Goal: Information Seeking & Learning: Learn about a topic

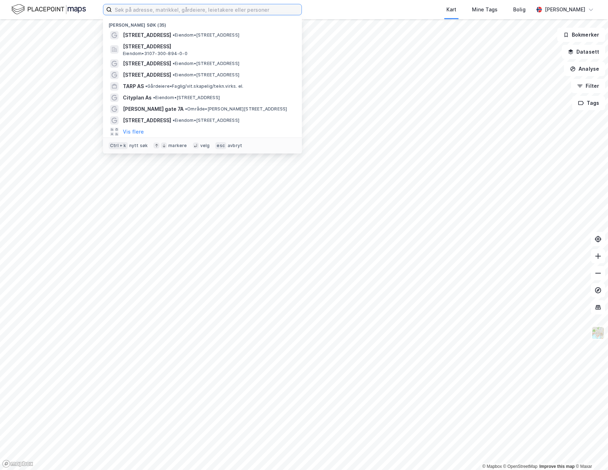
click at [200, 13] on input at bounding box center [207, 9] width 190 height 11
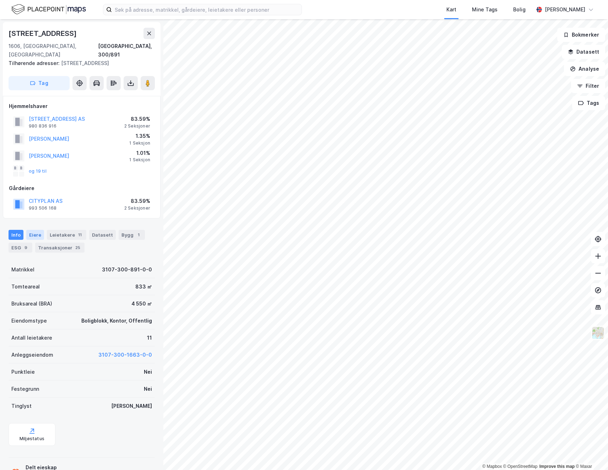
click at [33, 230] on div "Eiere" at bounding box center [35, 235] width 18 height 10
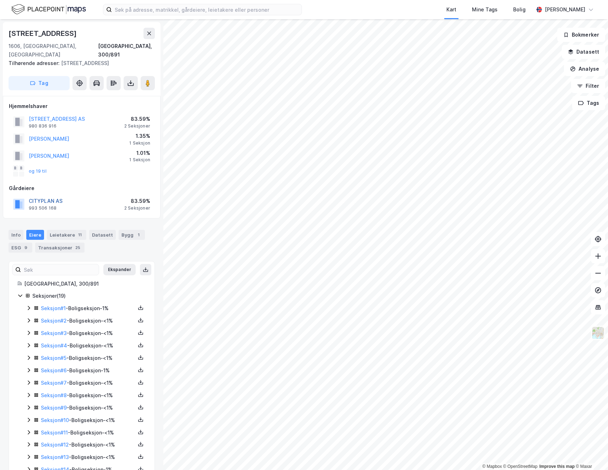
click at [0, 0] on button "CITYPLAN AS" at bounding box center [0, 0] width 0 height 0
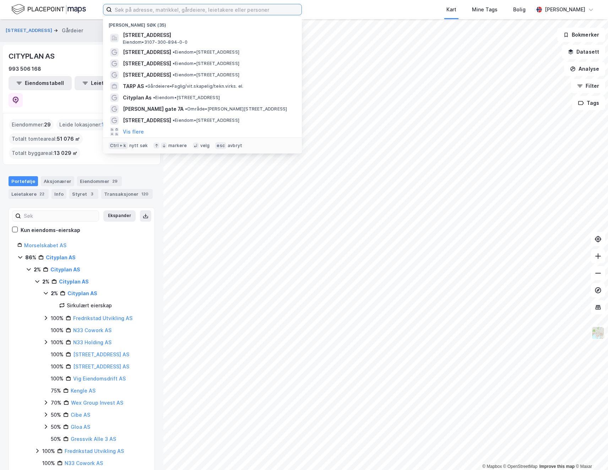
click at [206, 10] on input at bounding box center [207, 9] width 190 height 11
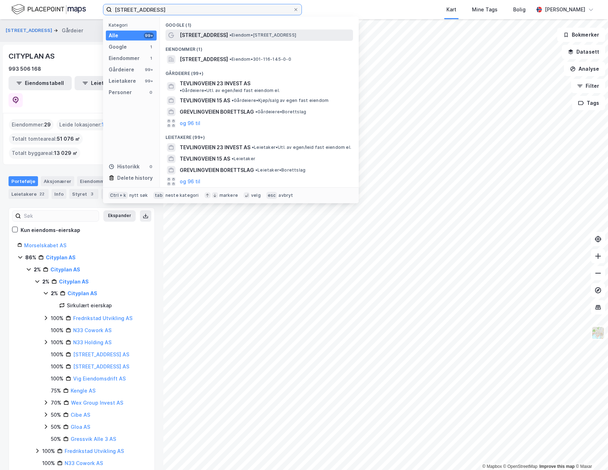
type input "[STREET_ADDRESS]"
click at [193, 37] on span "[STREET_ADDRESS]" at bounding box center [204, 35] width 48 height 9
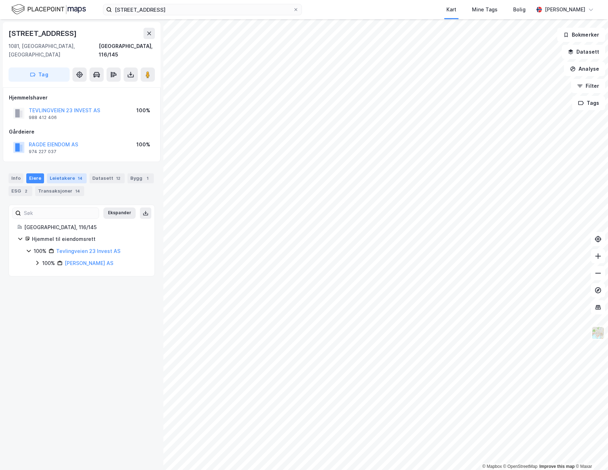
click at [65, 173] on div "Leietakere 14" at bounding box center [67, 178] width 40 height 10
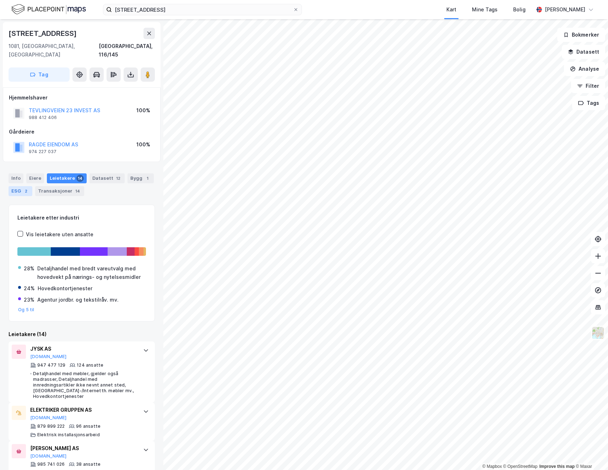
click at [13, 186] on div "ESG 2" at bounding box center [21, 191] width 24 height 10
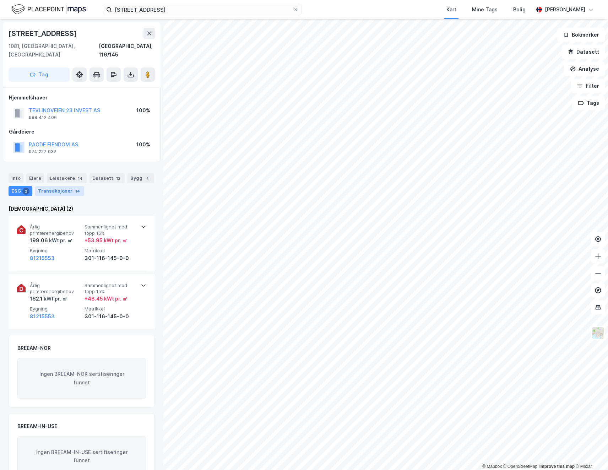
click at [50, 186] on div "Transaksjoner 14" at bounding box center [59, 191] width 49 height 10
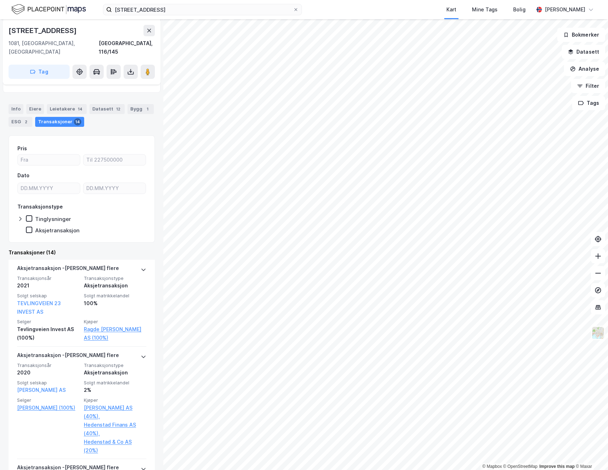
scroll to position [71, 0]
